Goal: Task Accomplishment & Management: Manage account settings

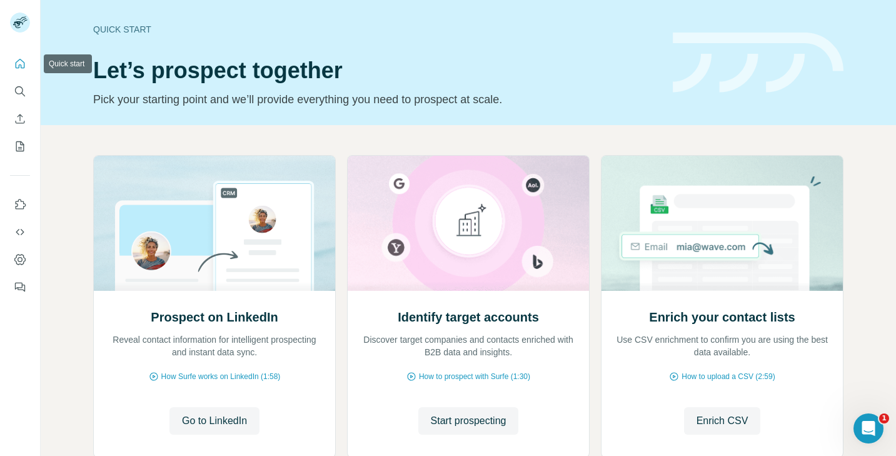
click at [27, 64] on button "Quick start" at bounding box center [20, 63] width 20 height 22
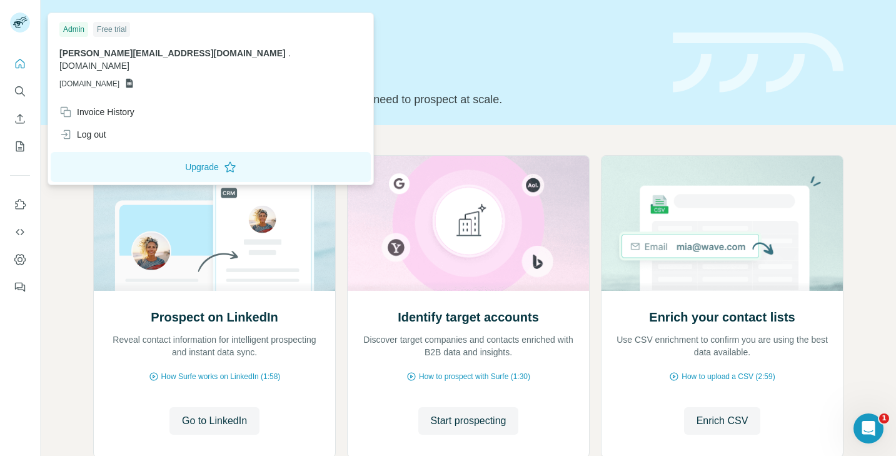
click at [21, 24] on rect at bounding box center [20, 22] width 20 height 20
click at [19, 262] on icon "Dashboard" at bounding box center [20, 259] width 12 height 12
click at [24, 16] on rect at bounding box center [20, 22] width 20 height 20
click at [104, 106] on div "Invoice History" at bounding box center [96, 112] width 75 height 12
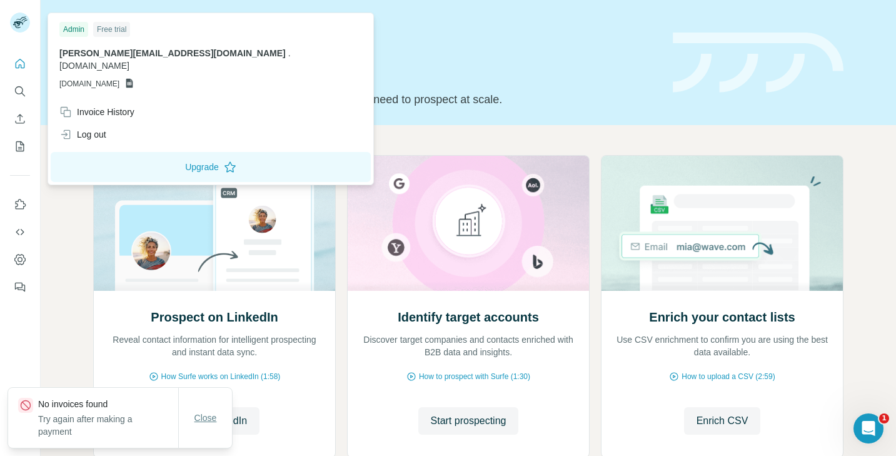
click at [201, 416] on span "Close" at bounding box center [205, 417] width 22 height 12
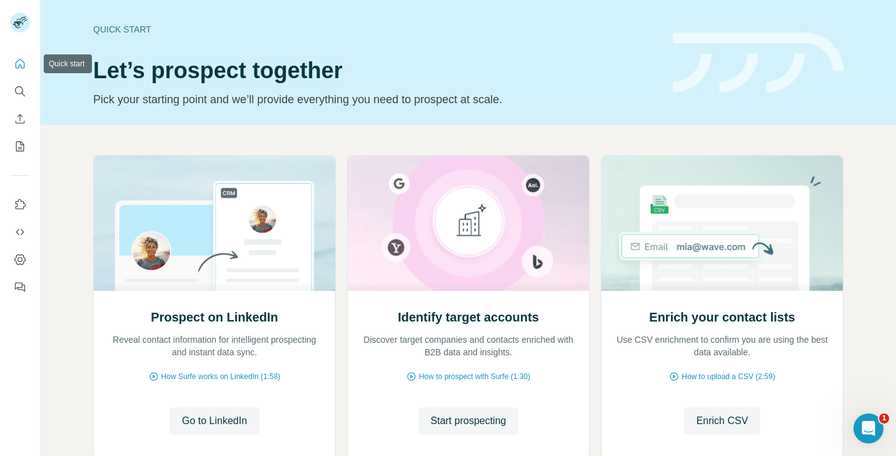
click at [18, 63] on icon "Quick start" at bounding box center [20, 63] width 12 height 12
click at [29, 259] on button "Dashboard" at bounding box center [20, 259] width 20 height 22
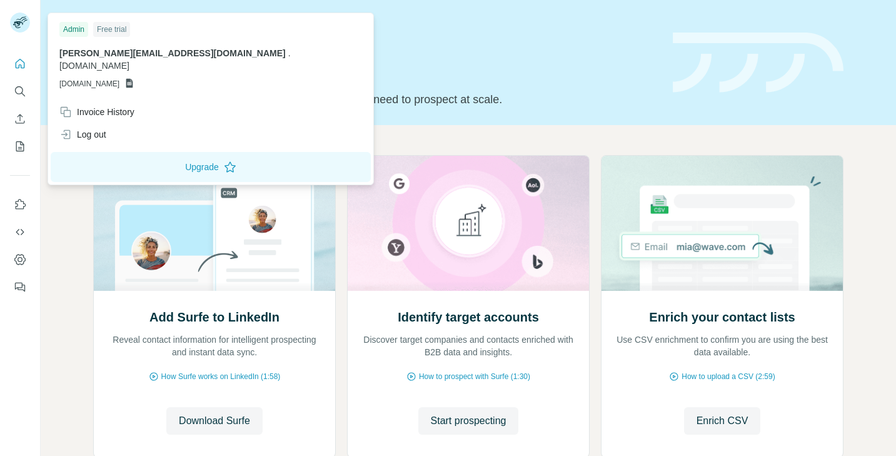
click at [133, 79] on icon at bounding box center [129, 83] width 7 height 9
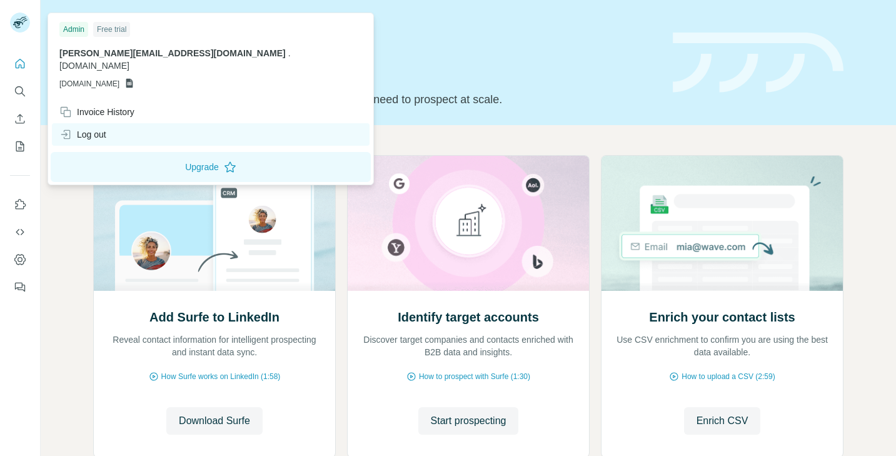
click at [80, 128] on div "Log out" at bounding box center [82, 134] width 47 height 12
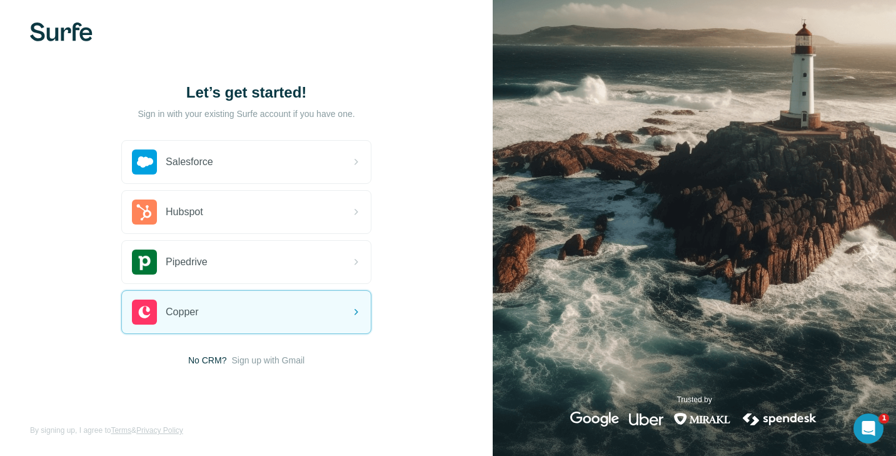
scroll to position [8, 0]
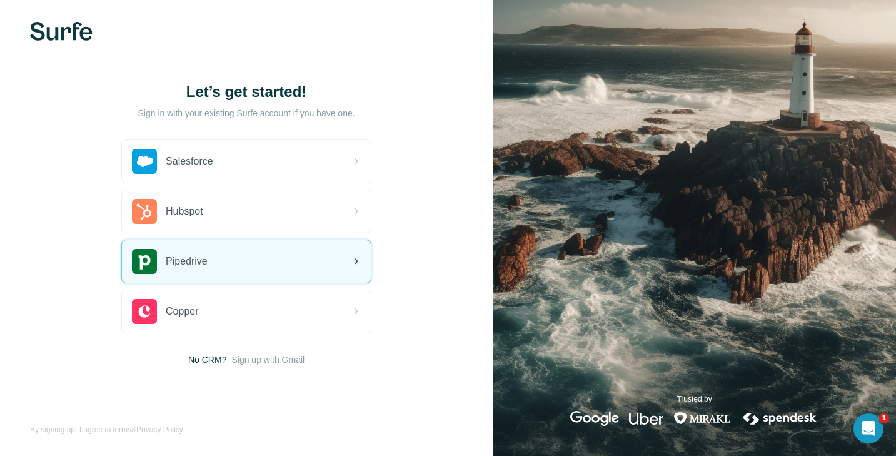
click at [174, 269] on div "Pipedrive" at bounding box center [170, 261] width 76 height 25
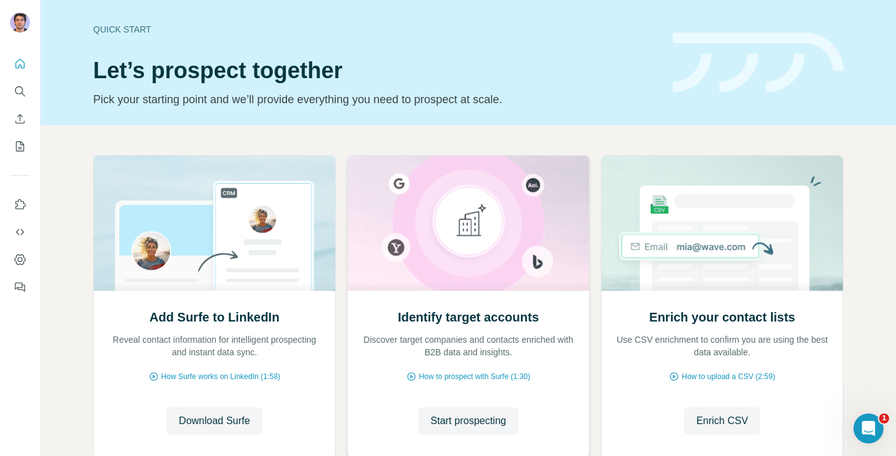
scroll to position [19, 0]
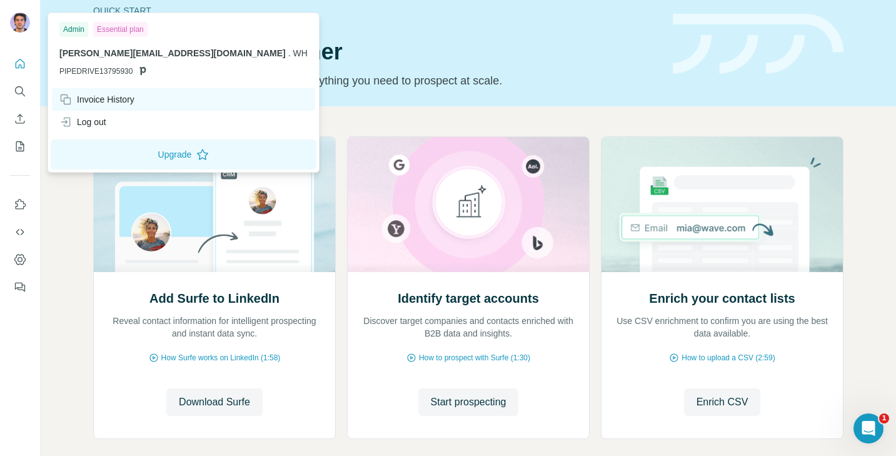
click at [96, 94] on div "Invoice History" at bounding box center [96, 99] width 75 height 12
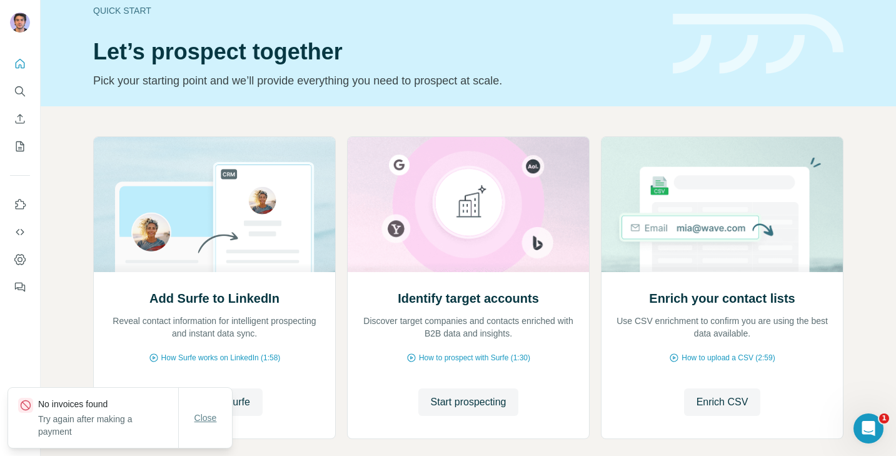
click at [208, 424] on span "Close" at bounding box center [205, 417] width 22 height 12
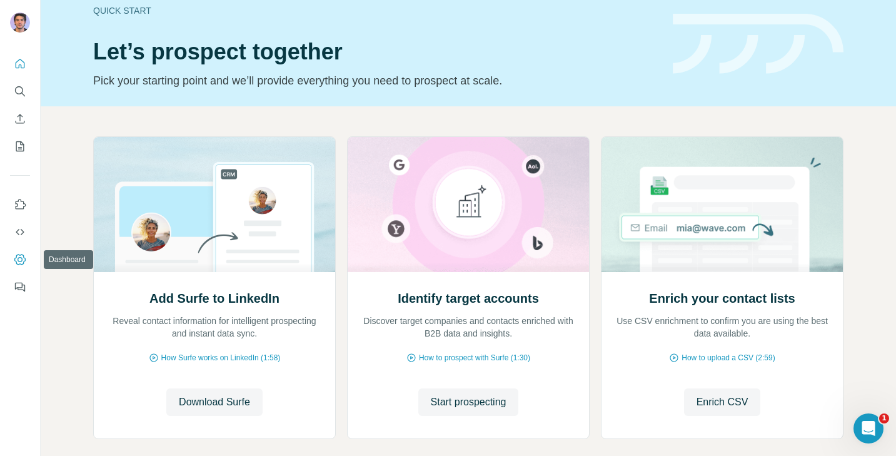
click at [17, 267] on button "Dashboard" at bounding box center [20, 259] width 20 height 22
